Goal: Task Accomplishment & Management: Manage account settings

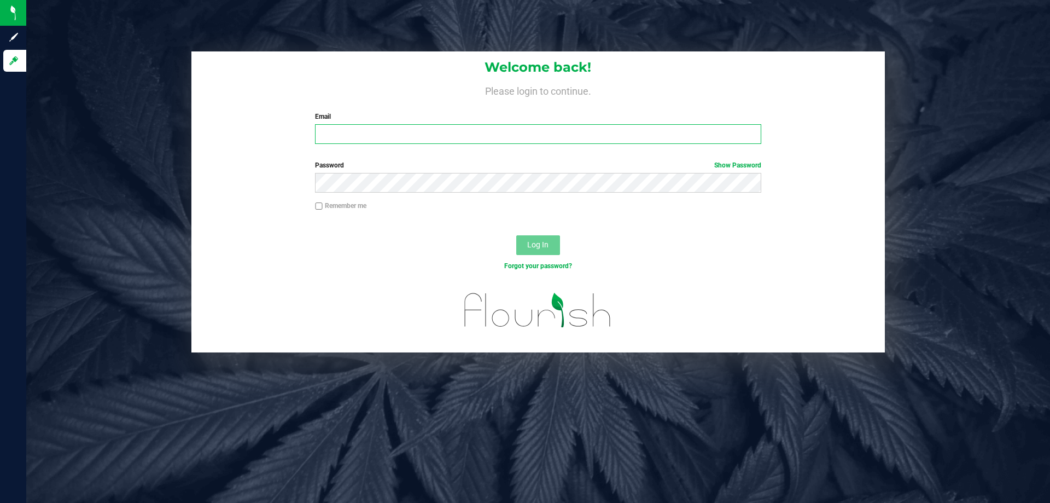
click at [340, 139] on input "Email" at bounding box center [538, 134] width 446 height 20
type input "[EMAIL_ADDRESS][DOMAIN_NAME]"
click at [516, 235] on button "Log In" at bounding box center [538, 245] width 44 height 20
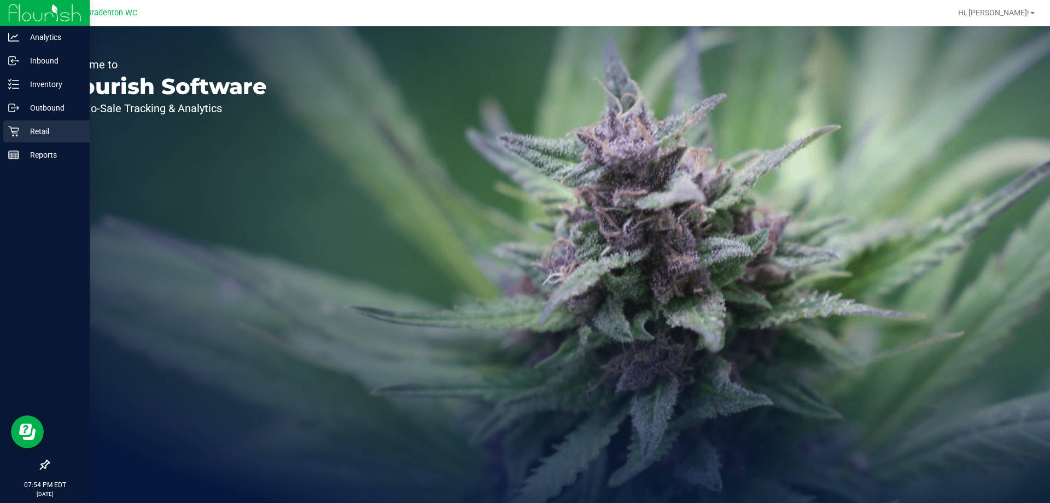
click at [1, 132] on link "Retail" at bounding box center [45, 132] width 90 height 24
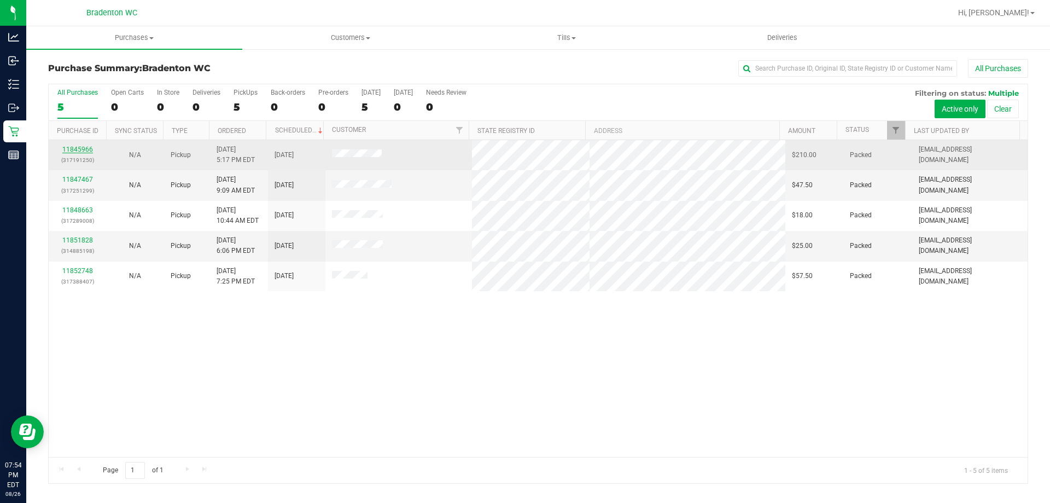
click at [80, 149] on link "11845966" at bounding box center [77, 149] width 31 height 8
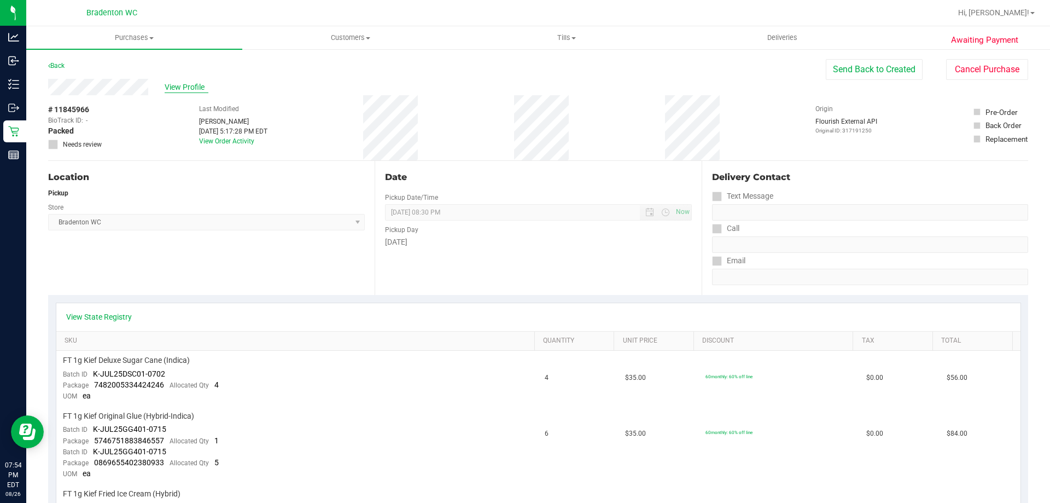
click at [185, 89] on span "View Profile" at bounding box center [187, 87] width 44 height 11
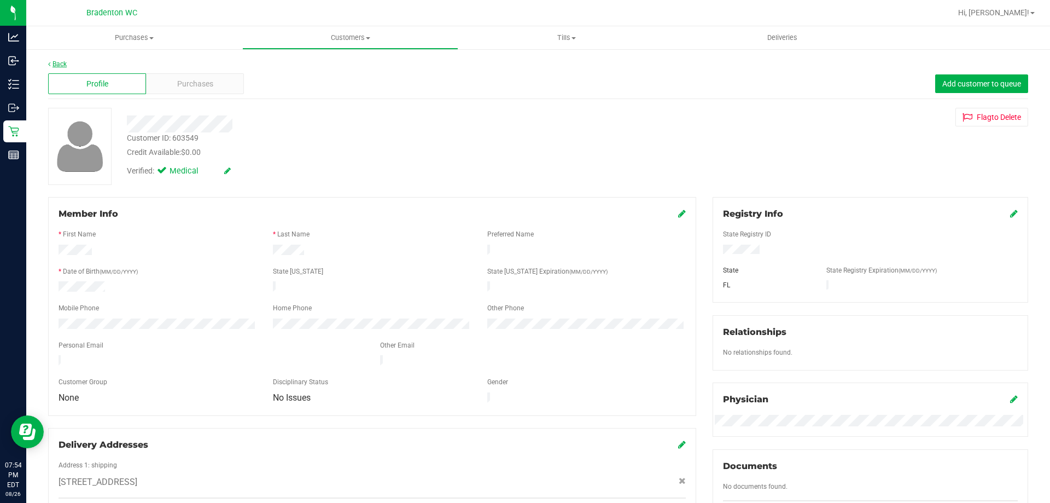
click at [53, 65] on link "Back" at bounding box center [57, 64] width 19 height 8
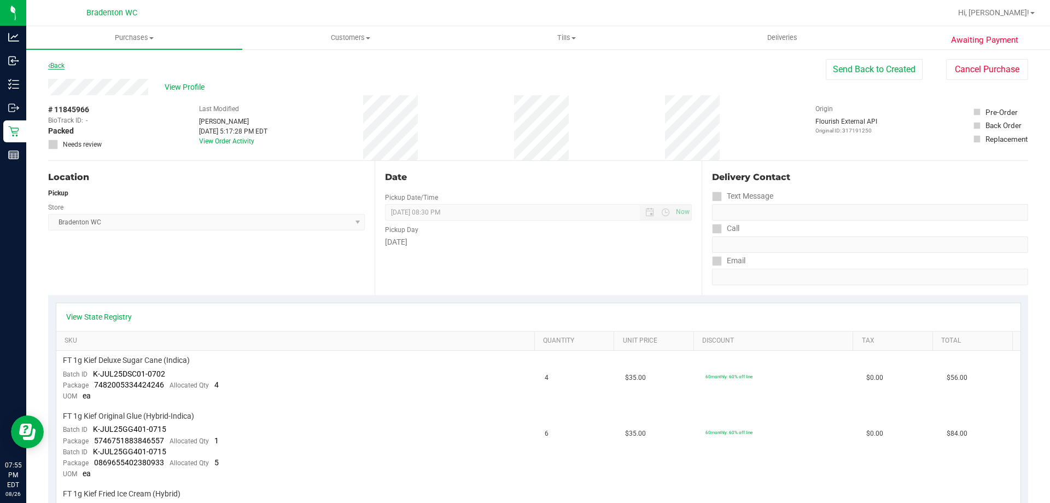
click at [62, 65] on link "Back" at bounding box center [56, 66] width 16 height 8
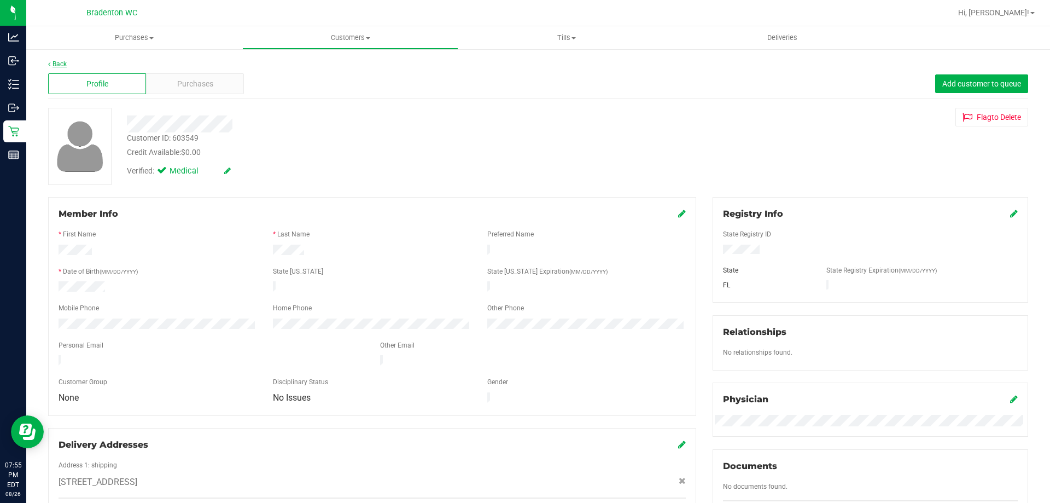
click at [59, 66] on link "Back" at bounding box center [57, 64] width 19 height 8
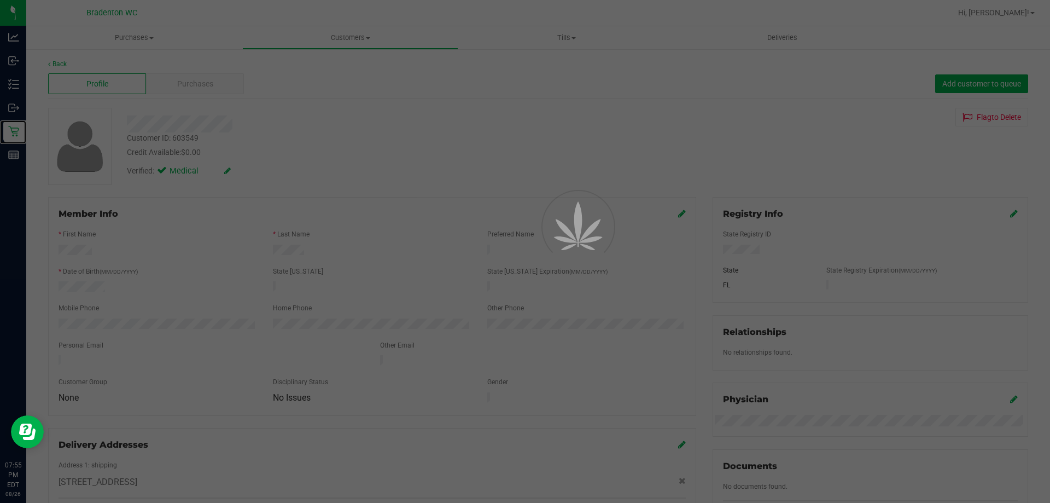
click at [15, 131] on icon at bounding box center [13, 131] width 11 height 11
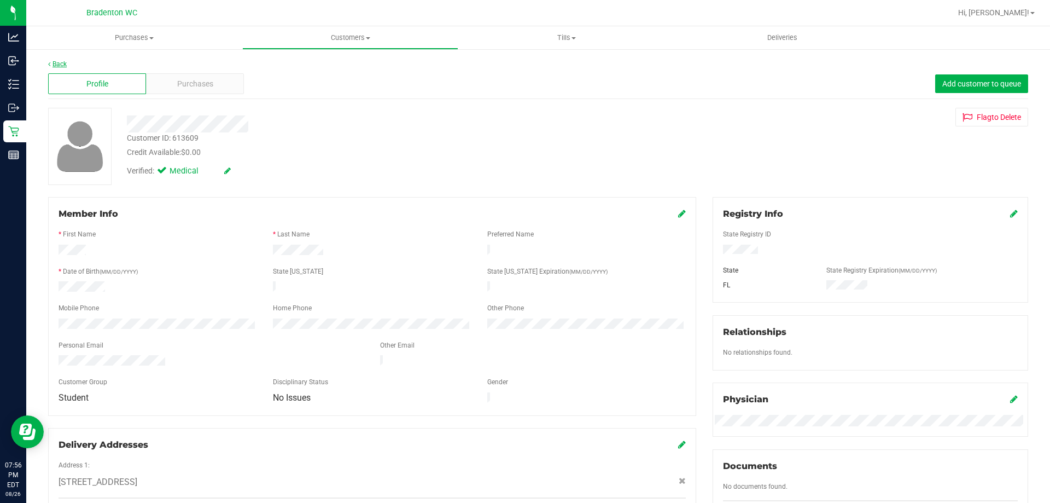
click at [49, 61] on icon at bounding box center [49, 64] width 2 height 7
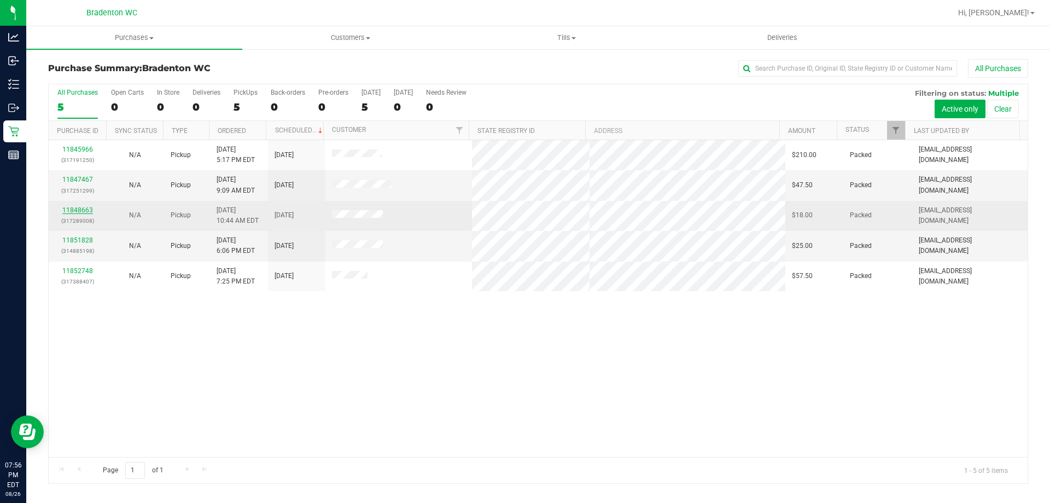
click at [84, 213] on link "11848663" at bounding box center [77, 210] width 31 height 8
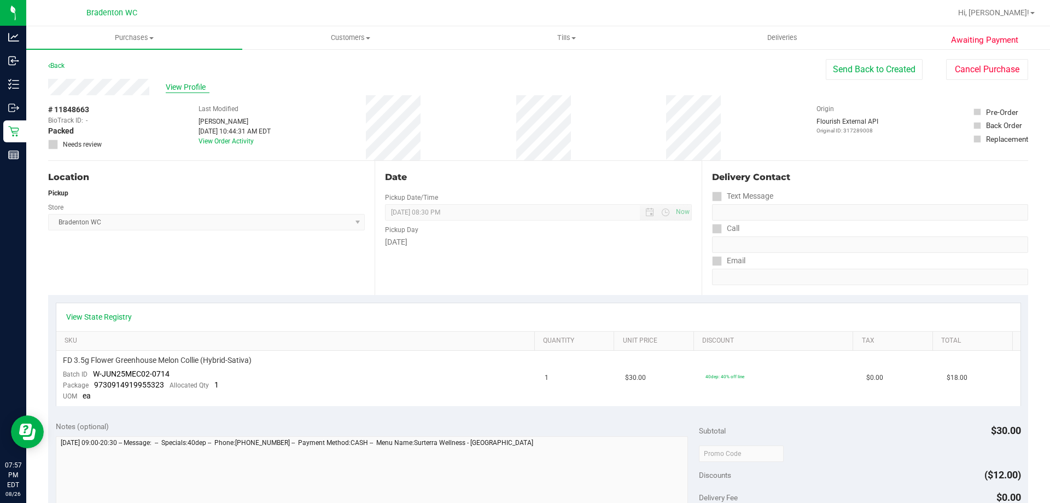
click at [177, 89] on span "View Profile" at bounding box center [188, 87] width 44 height 11
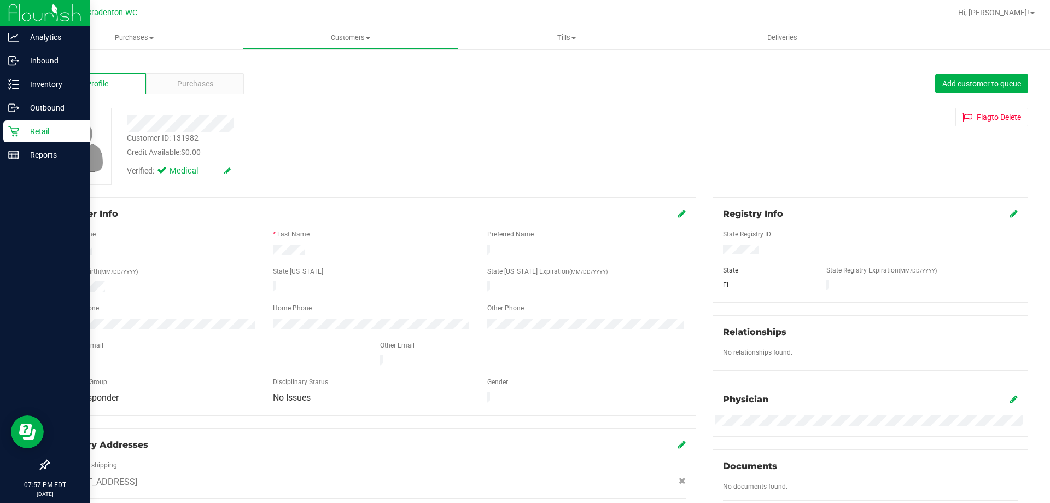
click at [20, 131] on p "Retail" at bounding box center [52, 131] width 66 height 13
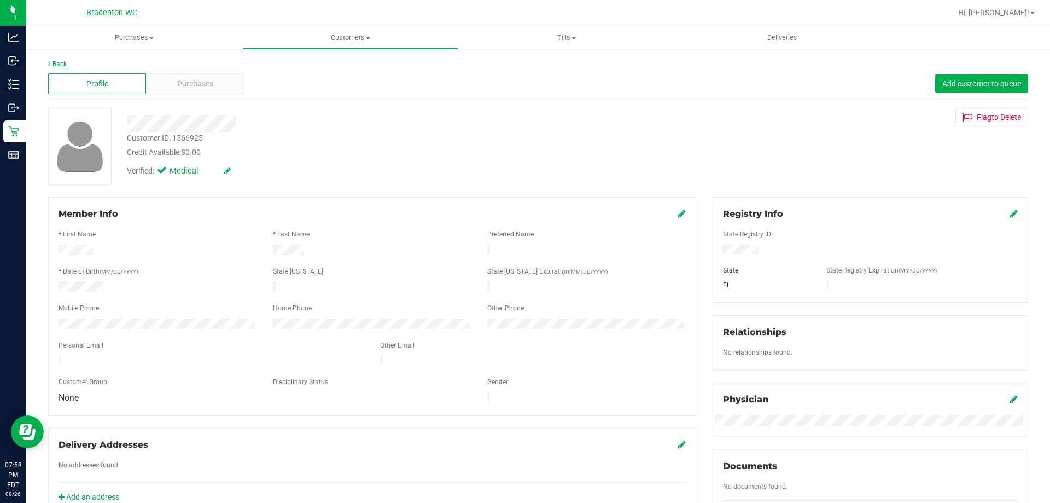
click at [61, 65] on link "Back" at bounding box center [57, 64] width 19 height 8
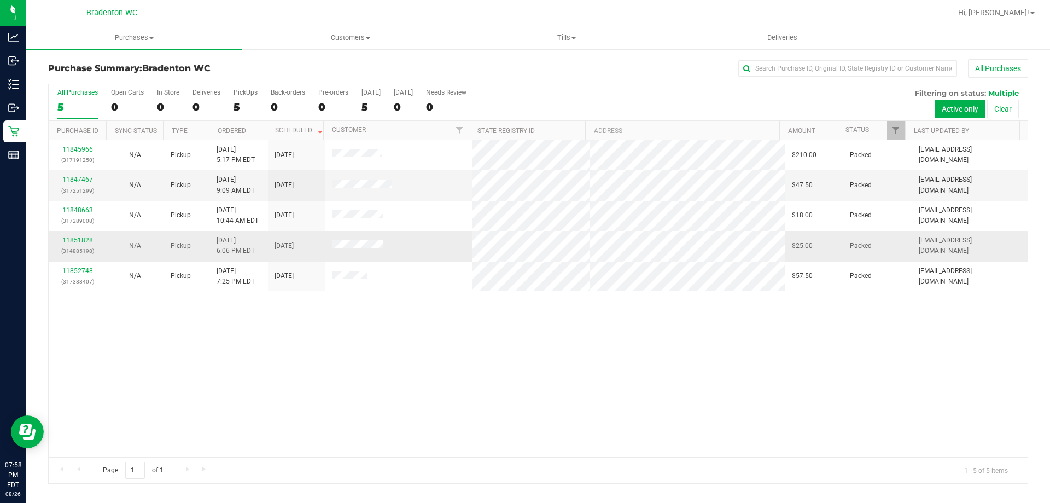
click at [88, 241] on link "11851828" at bounding box center [77, 240] width 31 height 8
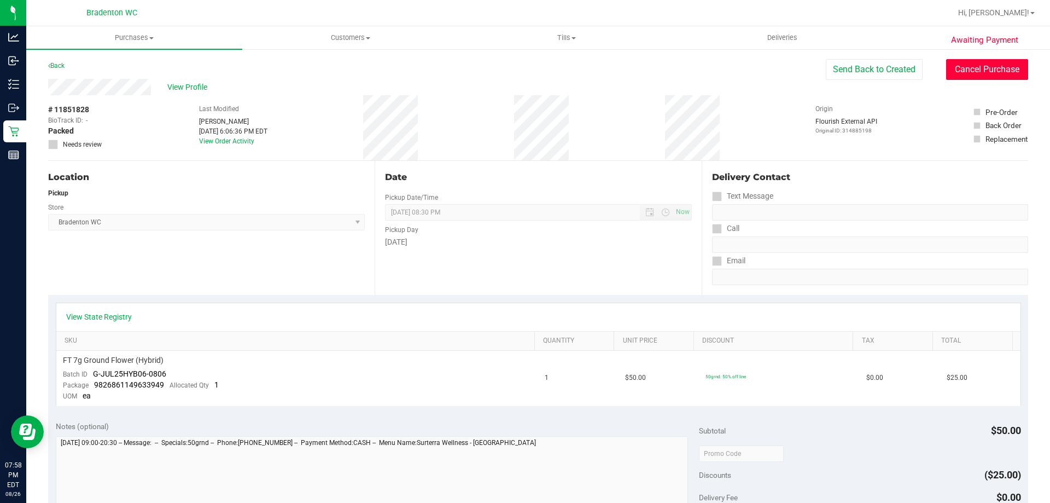
click at [959, 67] on button "Cancel Purchase" at bounding box center [987, 69] width 82 height 21
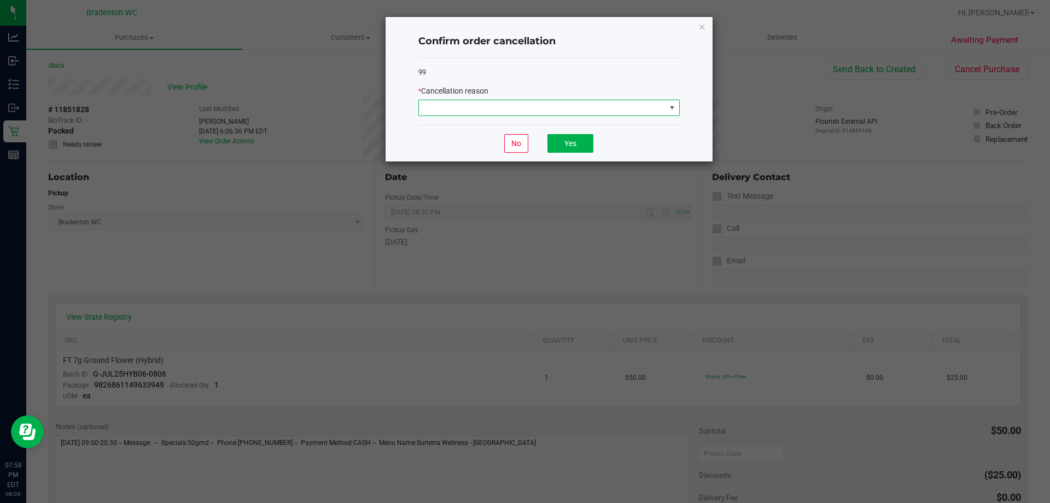
drag, startPoint x: 571, startPoint y: 102, endPoint x: 568, endPoint y: 115, distance: 13.4
click at [571, 102] on span at bounding box center [542, 107] width 247 height 15
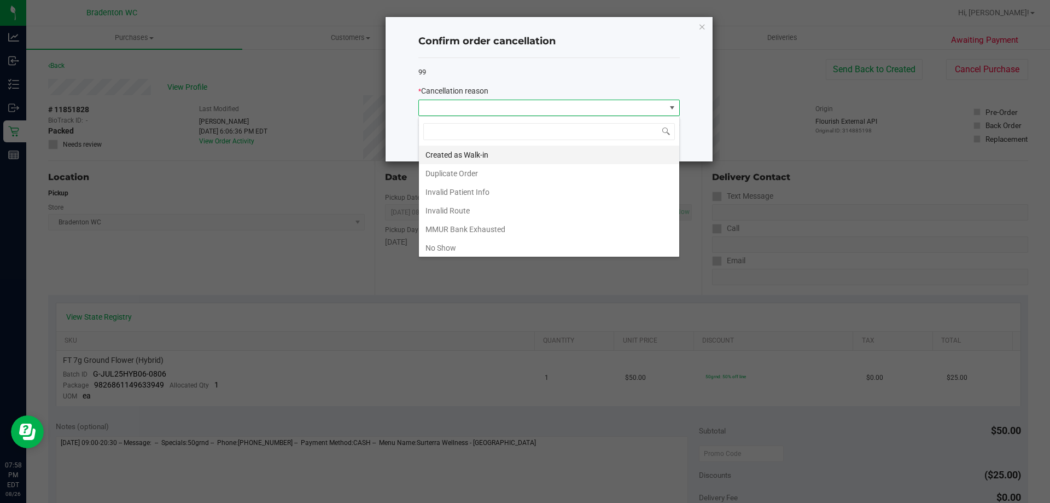
scroll to position [16, 261]
click at [476, 247] on li "No Show" at bounding box center [549, 247] width 260 height 19
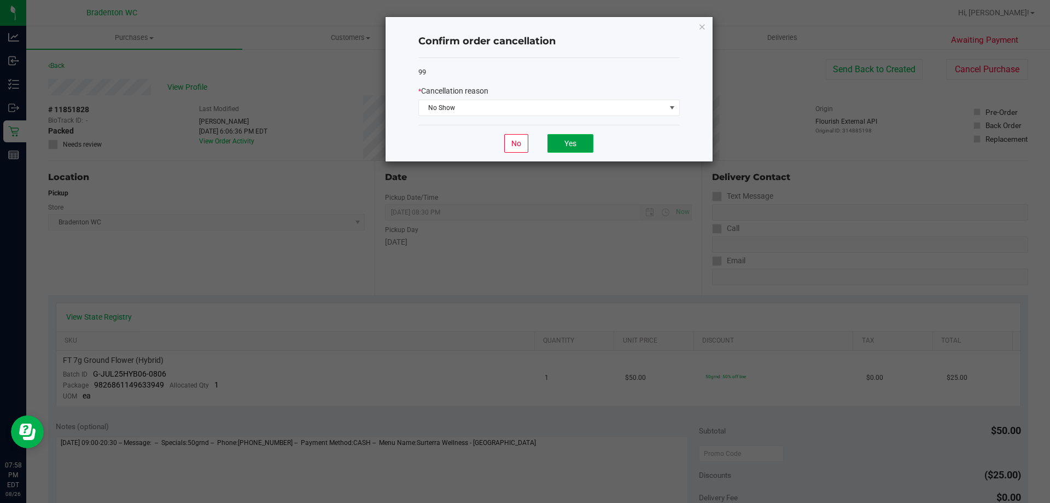
click at [557, 150] on button "Yes" at bounding box center [571, 143] width 46 height 19
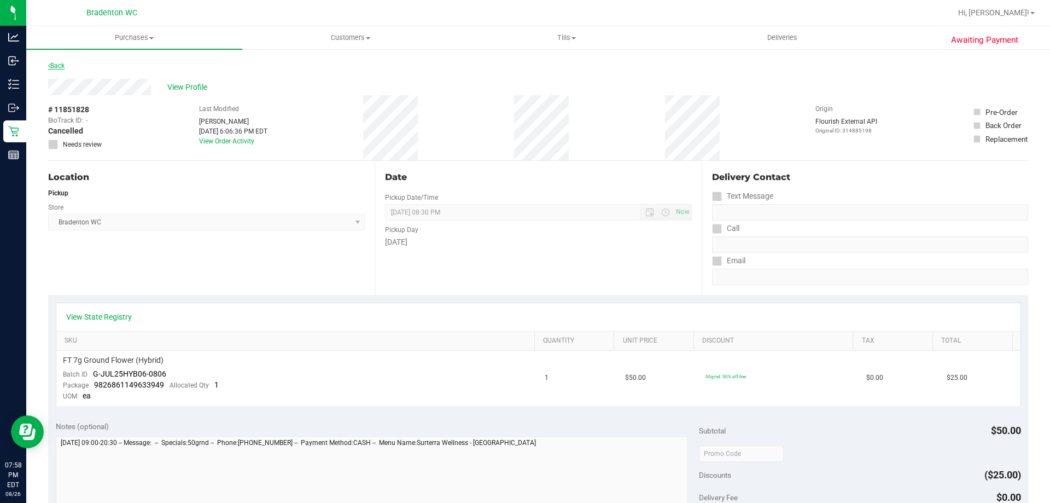
click at [59, 65] on link "Back" at bounding box center [56, 66] width 16 height 8
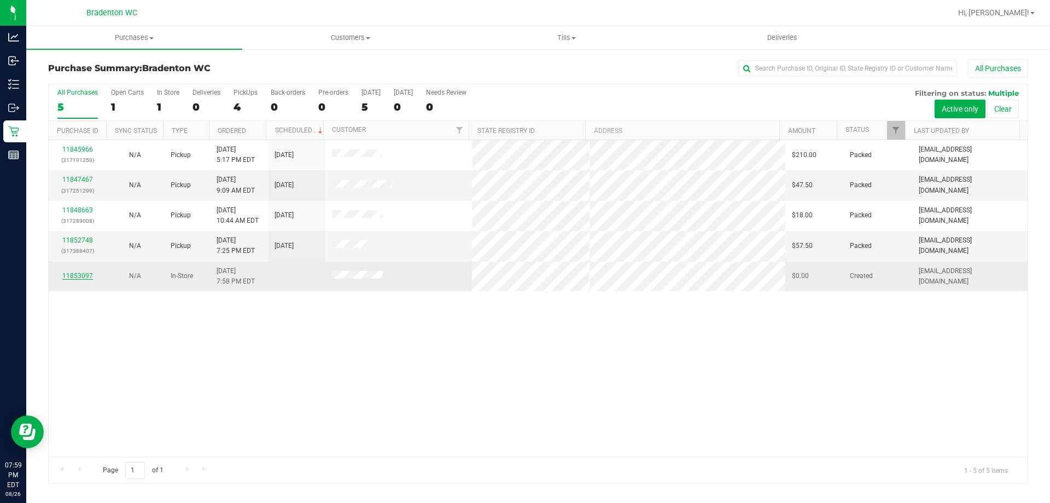
click at [79, 277] on link "11853097" at bounding box center [77, 276] width 31 height 8
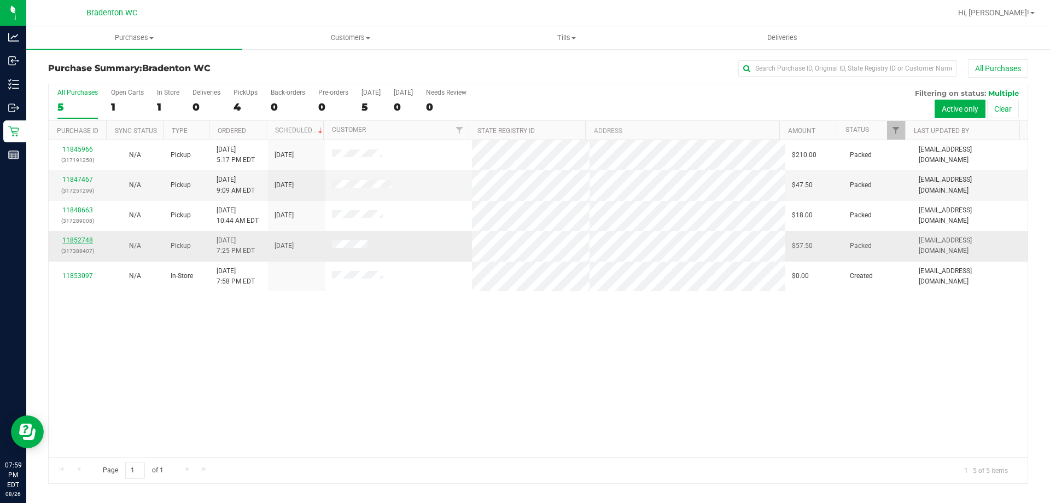
click at [85, 242] on link "11852748" at bounding box center [77, 240] width 31 height 8
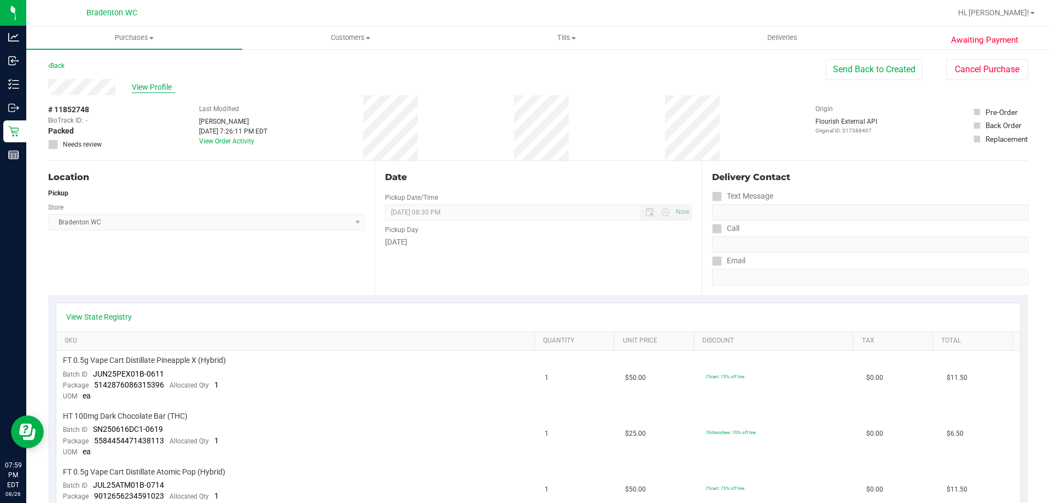
click at [153, 87] on span "View Profile" at bounding box center [154, 87] width 44 height 11
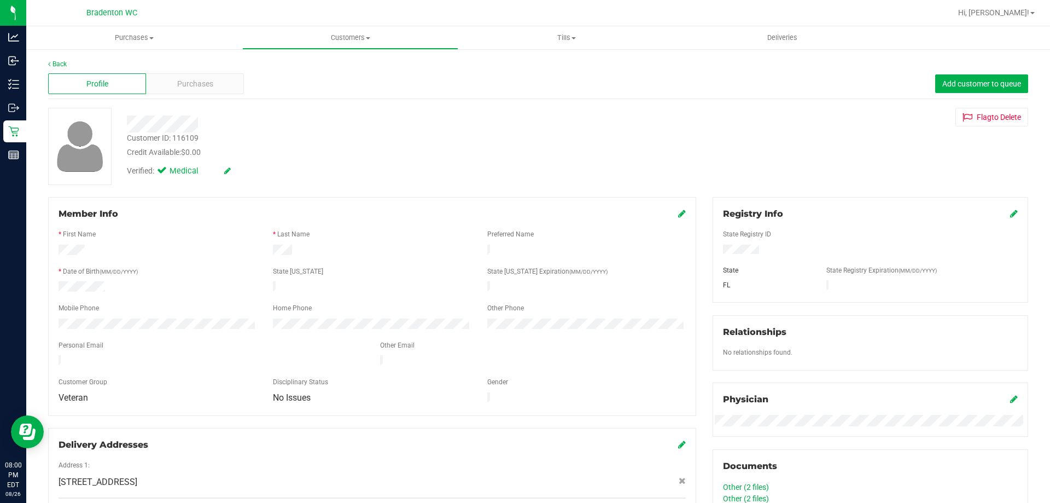
click at [48, 66] on div "Back Profile Purchases Add customer to queue Customer ID: 116109 Credit Availab…" at bounding box center [538, 451] width 1024 height 807
click at [66, 63] on link "Back" at bounding box center [57, 64] width 19 height 8
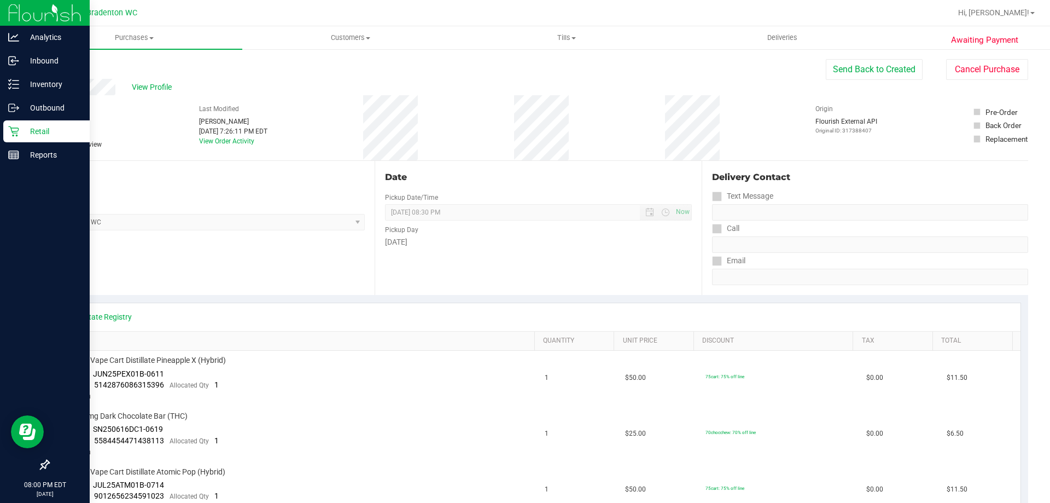
click at [23, 130] on p "Retail" at bounding box center [52, 131] width 66 height 13
